Goal: Check status: Check status

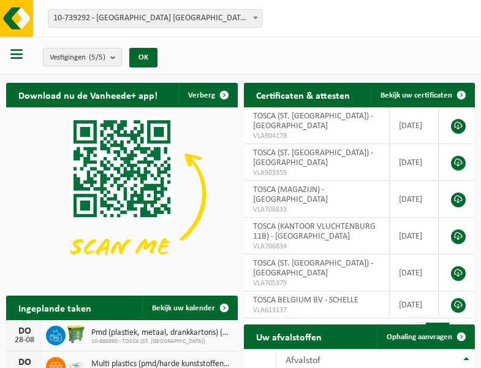
click at [255, 18] on b at bounding box center [255, 18] width 5 height 3
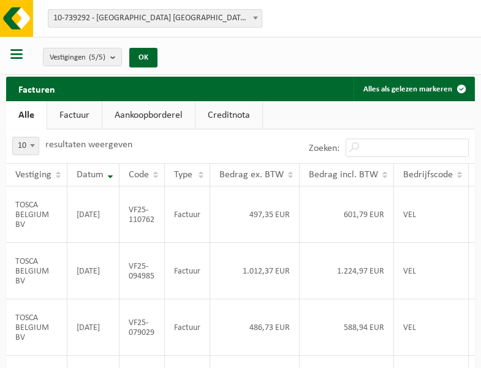
click at [255, 18] on b at bounding box center [255, 18] width 5 height 3
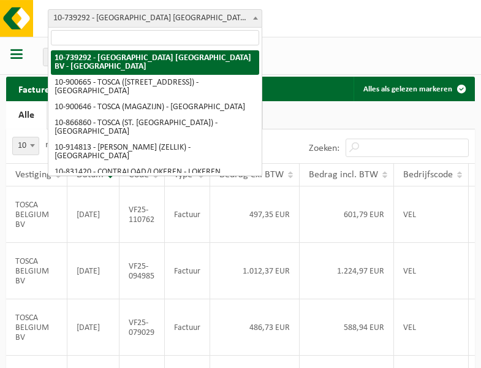
select select "119212"
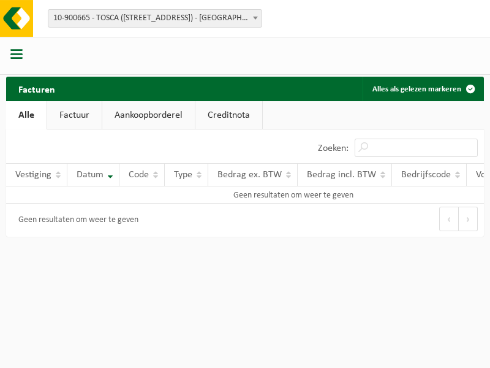
click at [255, 18] on b at bounding box center [255, 18] width 5 height 3
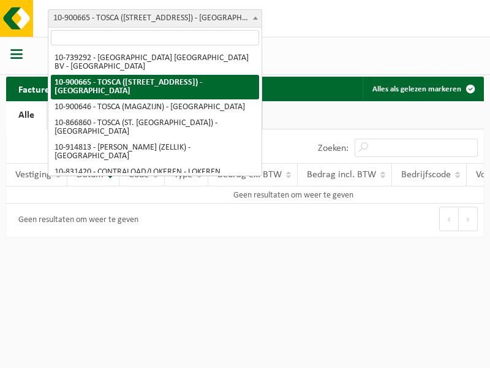
select select "119209"
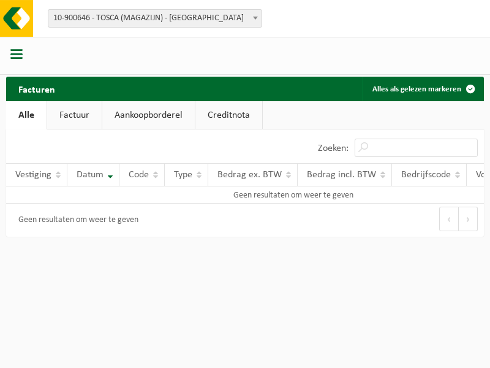
click at [255, 18] on b at bounding box center [255, 18] width 5 height 3
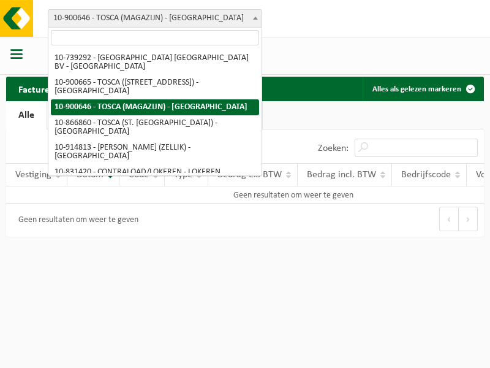
select select "103057"
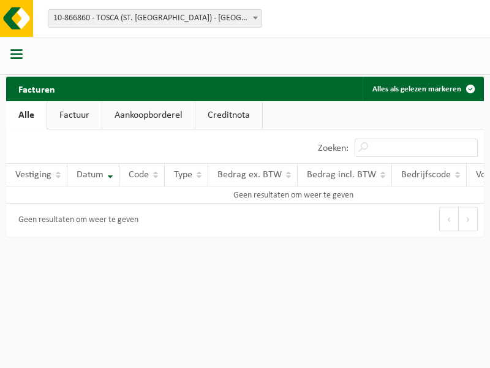
click at [255, 18] on b at bounding box center [255, 18] width 5 height 3
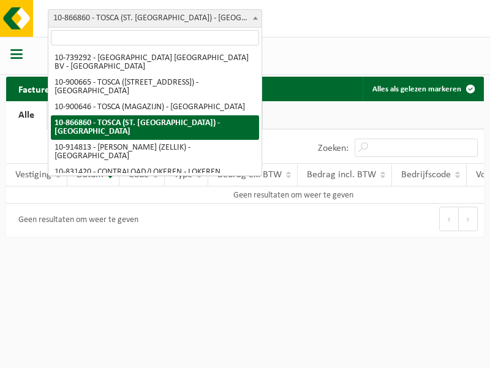
select select "126716"
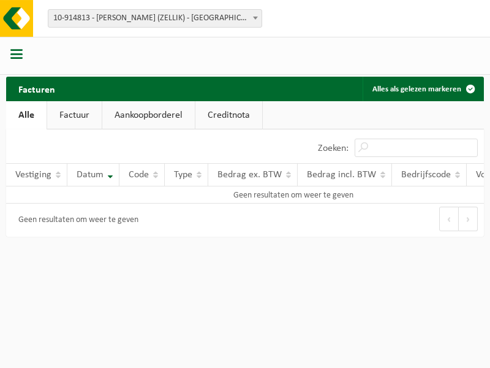
click at [255, 18] on b at bounding box center [255, 18] width 5 height 3
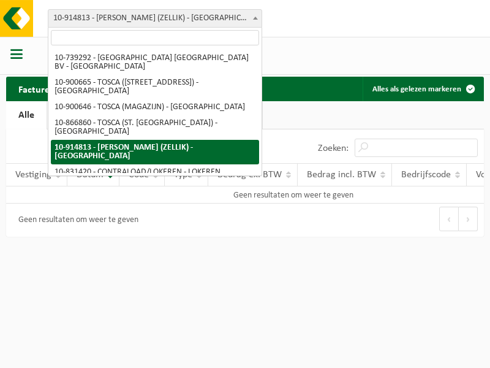
select select "88625"
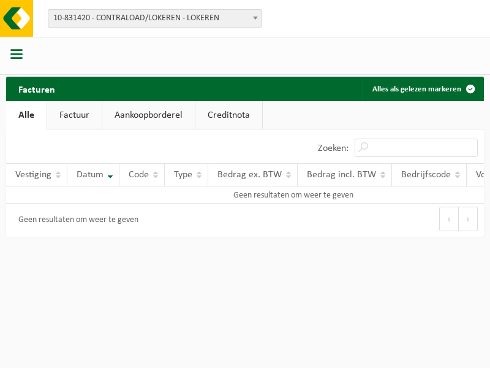
click at [255, 18] on b at bounding box center [255, 18] width 5 height 3
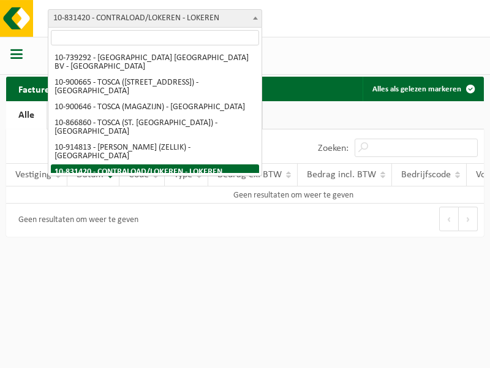
select select "99558"
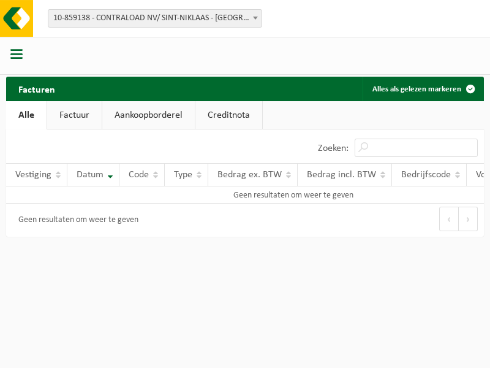
click at [255, 18] on b at bounding box center [255, 18] width 5 height 3
